Goal: Information Seeking & Learning: Learn about a topic

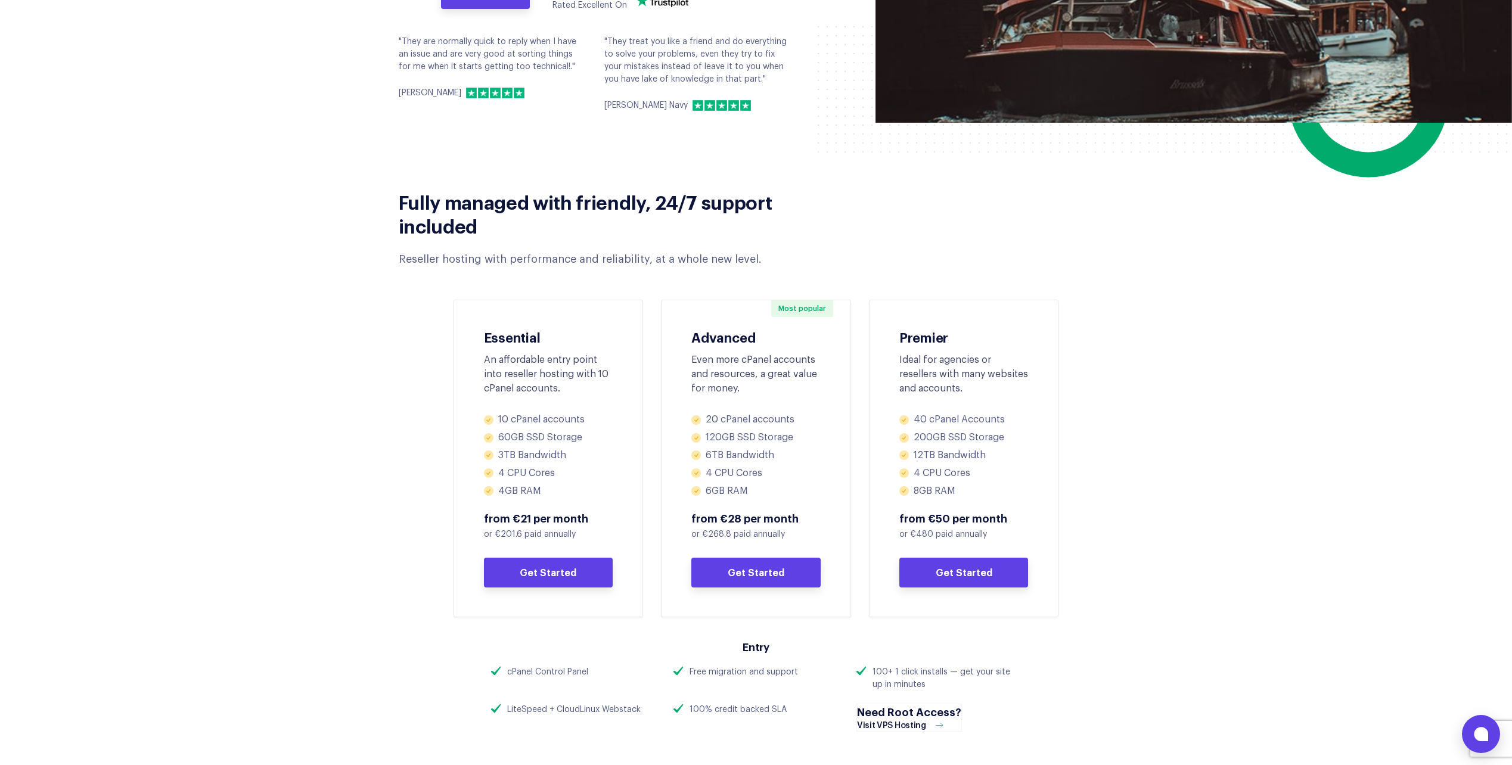
scroll to position [358, 0]
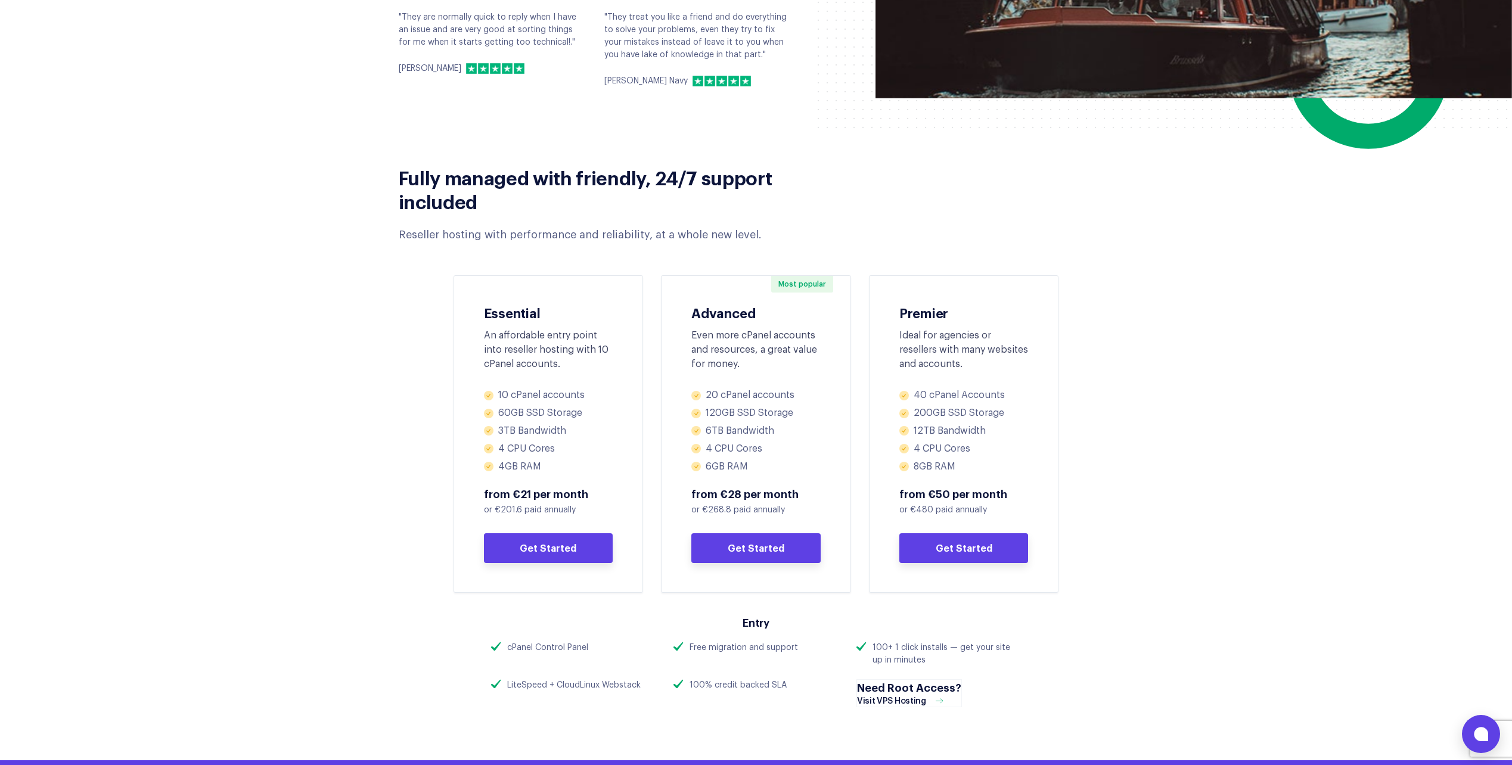
click at [281, 510] on section "Fully managed with friendly, 24/7 support included Reseller hosting with perfor…" at bounding box center [756, 378] width 1512 height 451
click at [306, 458] on section "Fully managed with friendly, 24/7 support included Reseller hosting with perfor…" at bounding box center [756, 378] width 1512 height 451
click at [1077, 275] on div "Fully managed with friendly, 24/7 support included Reseller hosting with perfor…" at bounding box center [756, 378] width 751 height 451
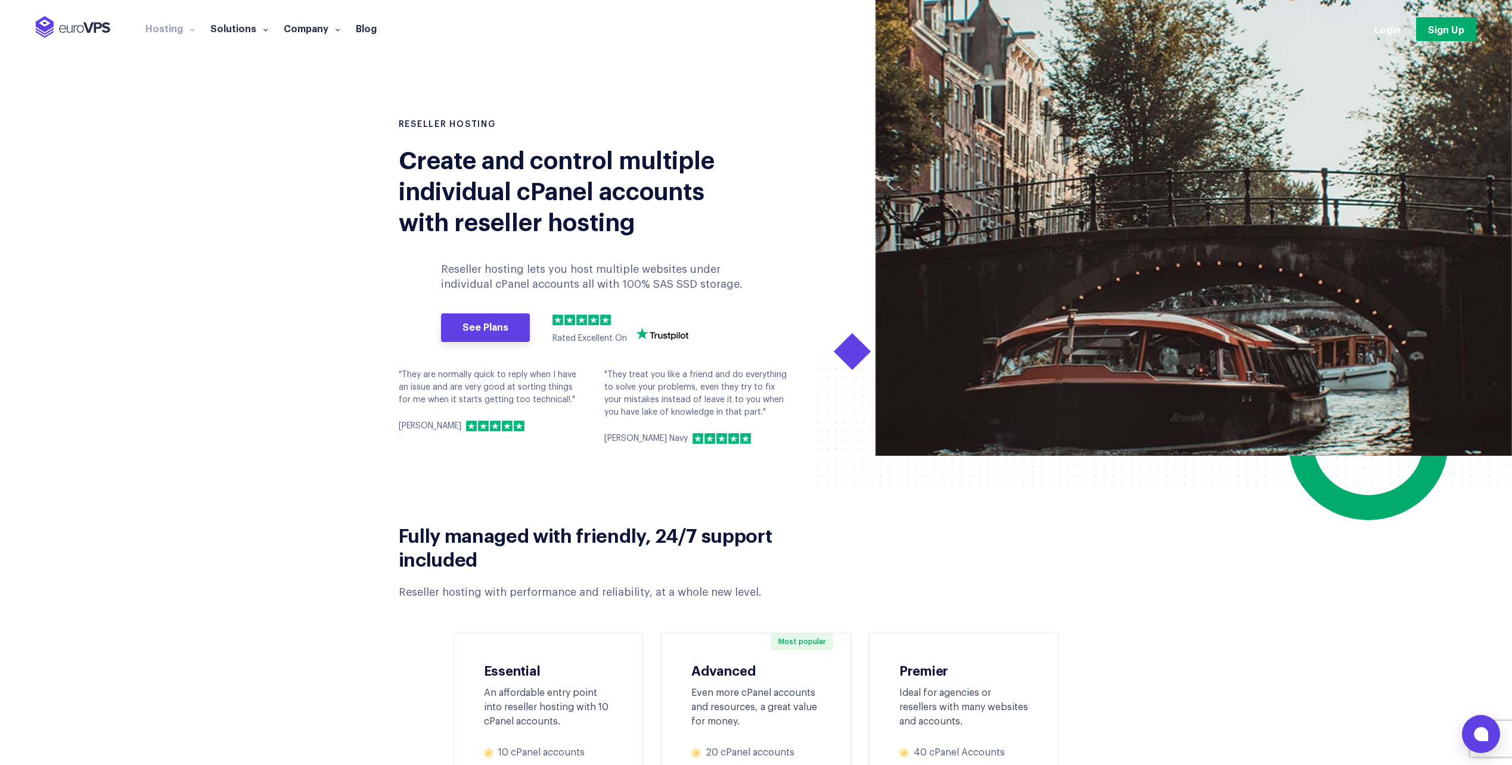
click at [213, 259] on section "RESELLER HOSTING Create and control multiple individual cPanel accounts with re…" at bounding box center [756, 228] width 1512 height 456
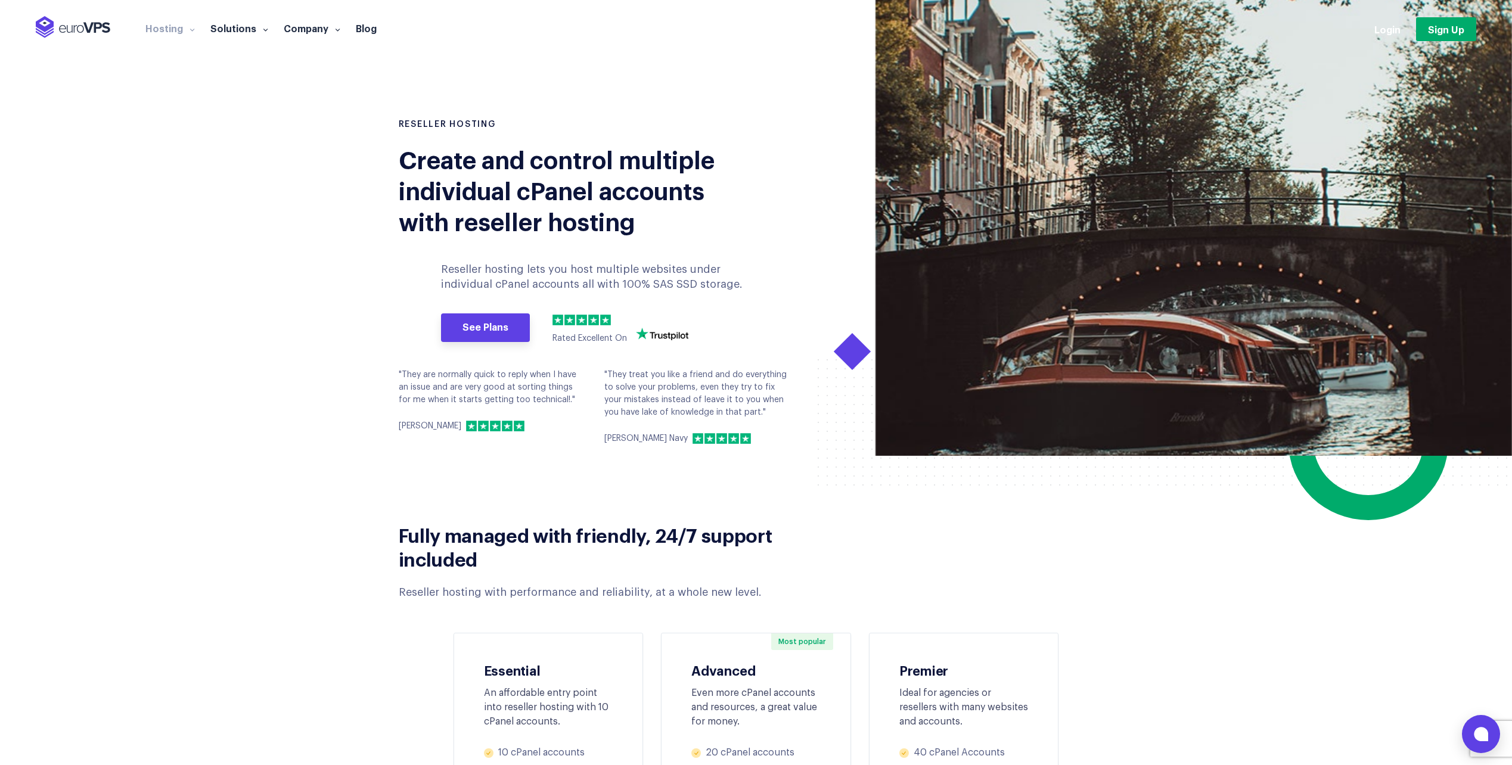
click at [221, 384] on section "RESELLER HOSTING Create and control multiple individual cPanel accounts with re…" at bounding box center [756, 228] width 1512 height 456
click at [1303, 643] on section "Fully managed with friendly, 24/7 support included Reseller hosting with perfor…" at bounding box center [756, 736] width 1512 height 451
click at [613, 64] on section "RESELLER HOSTING Create and control multiple individual cPanel accounts with re…" at bounding box center [756, 228] width 1512 height 456
click at [299, 14] on section "RESELLER HOSTING Create and control multiple individual cPanel accounts with re…" at bounding box center [756, 228] width 1512 height 456
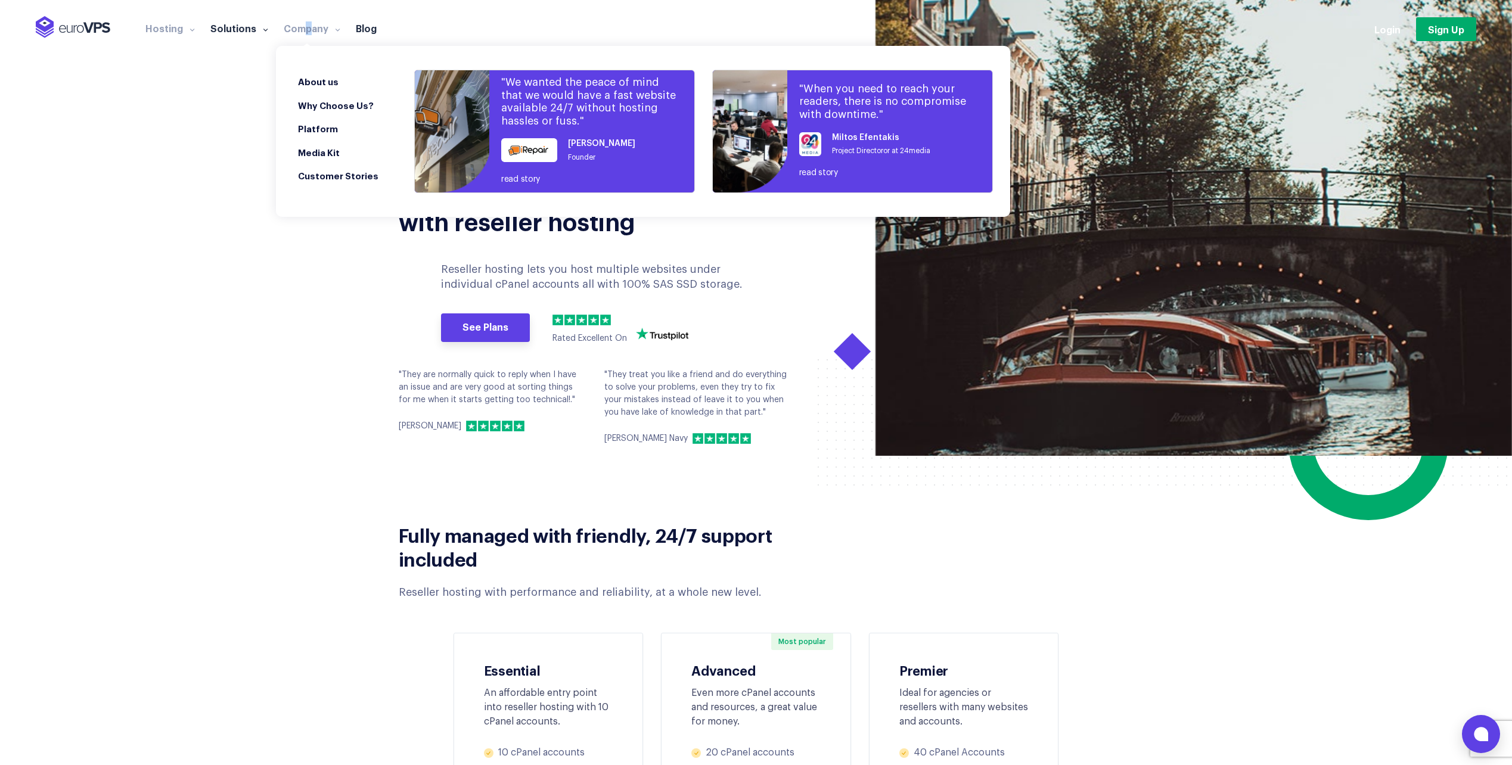
click at [305, 25] on link "Company" at bounding box center [312, 28] width 72 height 12
click at [308, 25] on link "Company" at bounding box center [312, 28] width 72 height 12
click at [323, 76] on link "About us" at bounding box center [348, 82] width 117 height 24
